Goal: Transaction & Acquisition: Purchase product/service

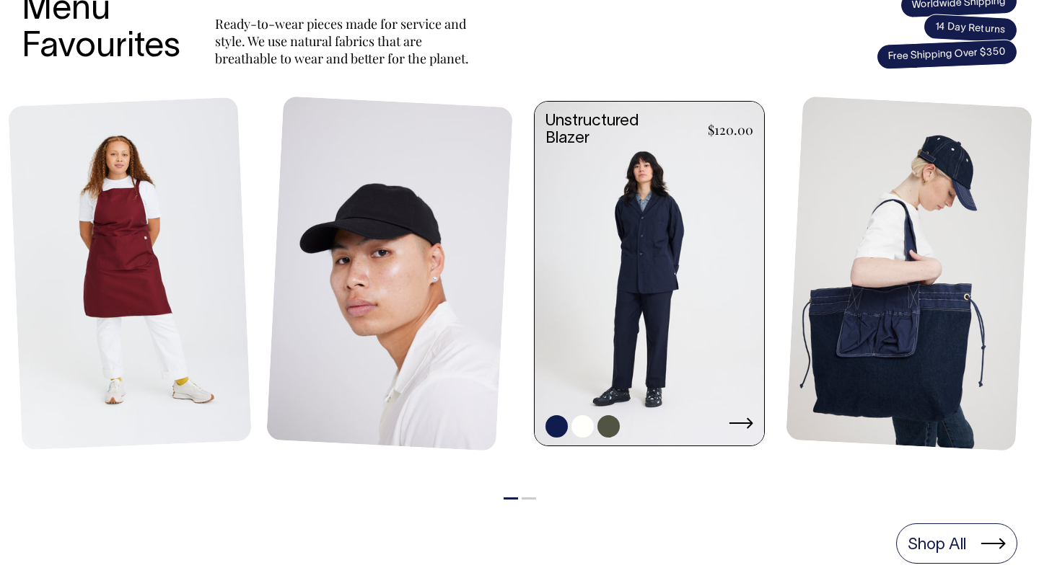
scroll to position [647, 0]
click at [692, 195] on link at bounding box center [648, 275] width 229 height 347
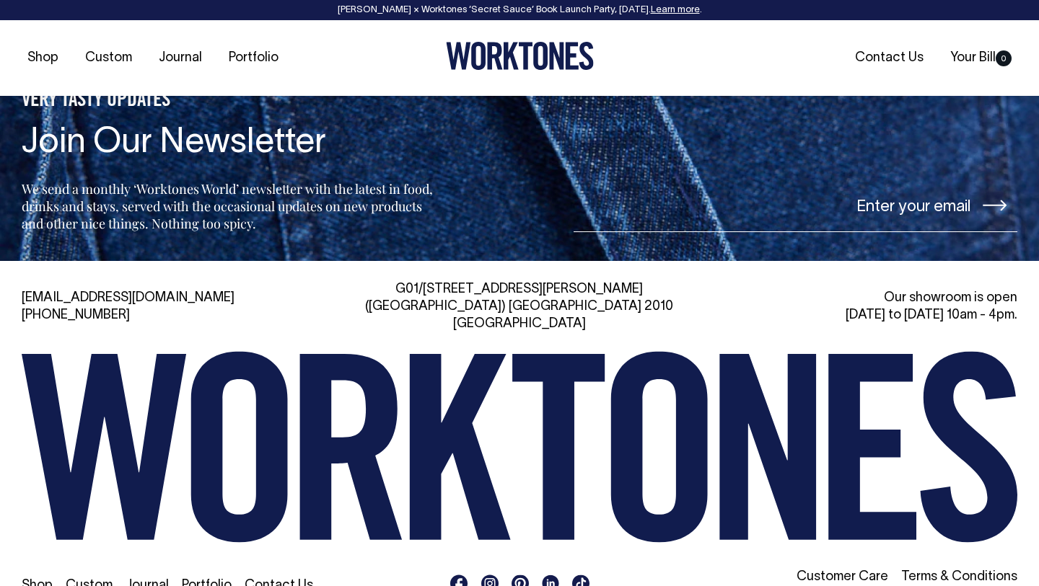
scroll to position [3052, 0]
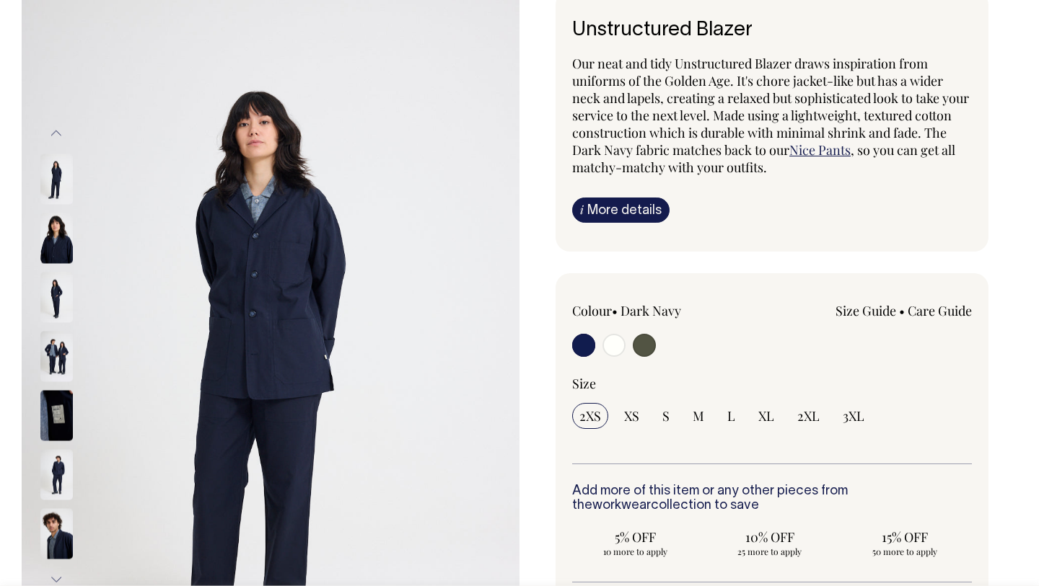
scroll to position [113, 0]
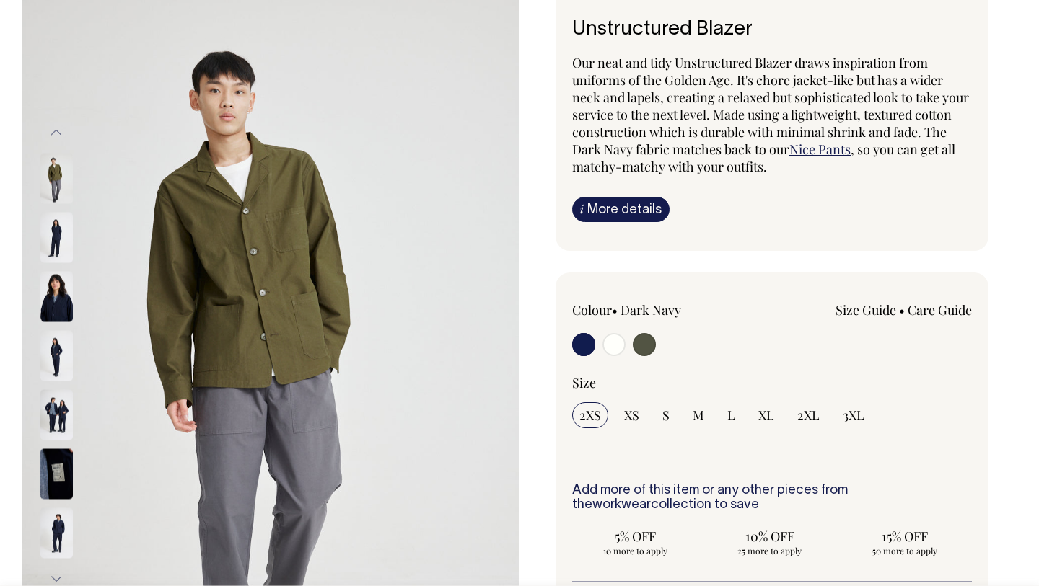
click at [50, 315] on img at bounding box center [56, 297] width 32 height 50
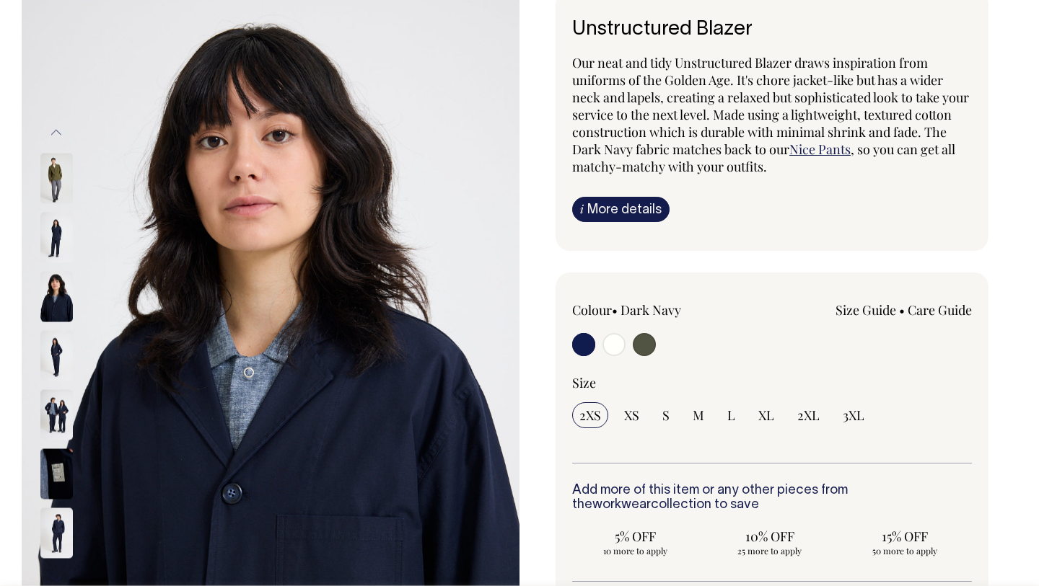
click at [50, 348] on div at bounding box center [76, 1] width 72 height 3253
